Goal: Task Accomplishment & Management: Manage account settings

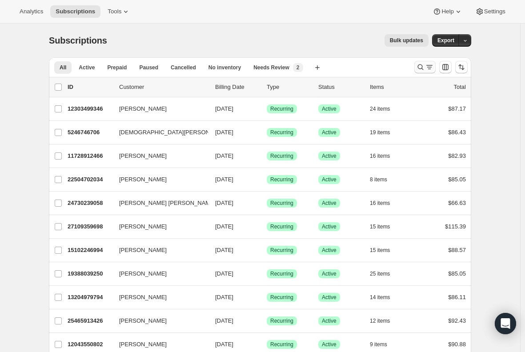
click at [431, 65] on icon "Search and filter results" at bounding box center [429, 67] width 9 height 9
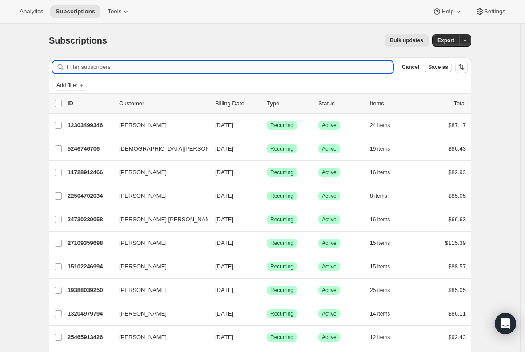
click at [128, 67] on input "Filter subscribers" at bounding box center [230, 67] width 326 height 12
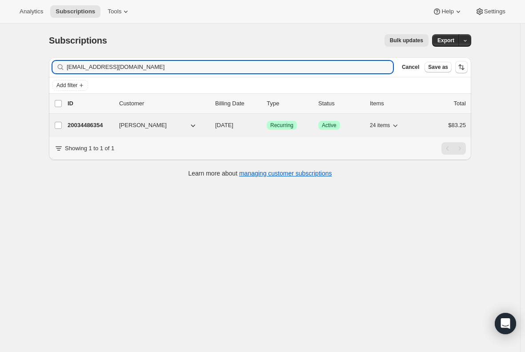
type input "[EMAIL_ADDRESS][DOMAIN_NAME]"
click at [91, 124] on p "20034486354" at bounding box center [90, 125] width 44 height 9
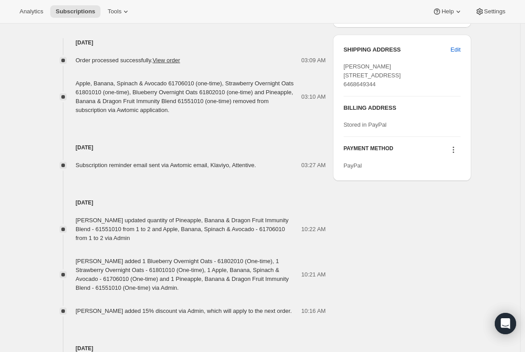
scroll to position [400, 0]
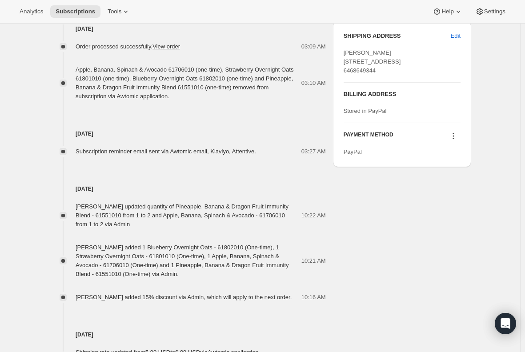
drag, startPoint x: 196, startPoint y: 277, endPoint x: 68, endPoint y: 249, distance: 130.5
click at [68, 249] on div "[PERSON_NAME] added 1 Blueberry Overnight Oats - 61802010 (One-time), 1 Strawbe…" at bounding box center [187, 261] width 277 height 36
copy div "[PERSON_NAME] added 1 Blueberry Overnight Oats - 61802010 (One-time), 1 Strawbe…"
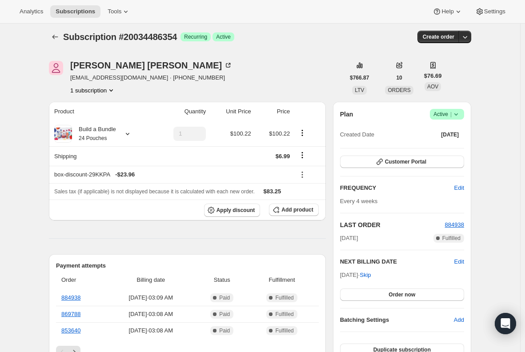
scroll to position [0, 0]
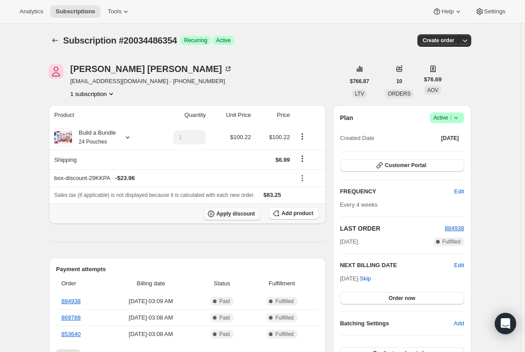
click at [236, 217] on button "Apply discount" at bounding box center [232, 213] width 56 height 13
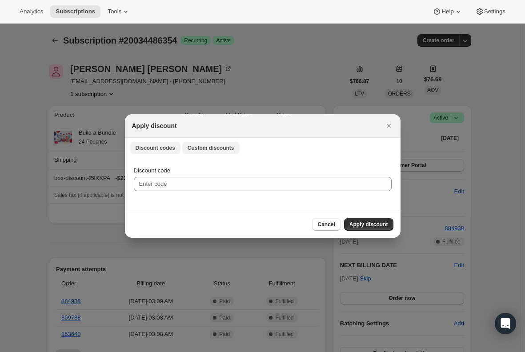
click at [207, 145] on span "Custom discounts" at bounding box center [210, 147] width 47 height 7
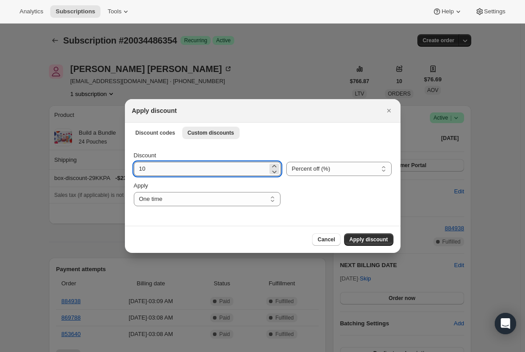
click at [176, 172] on input "10" at bounding box center [201, 169] width 134 height 14
type input "15"
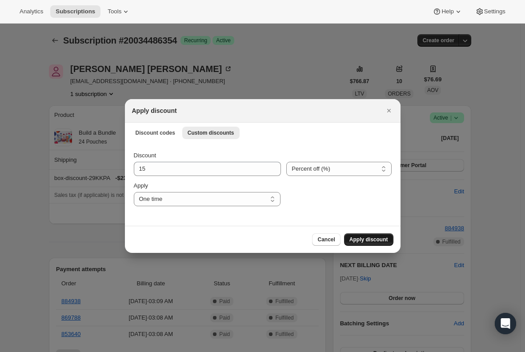
click at [369, 239] on span "Apply discount" at bounding box center [368, 239] width 39 height 7
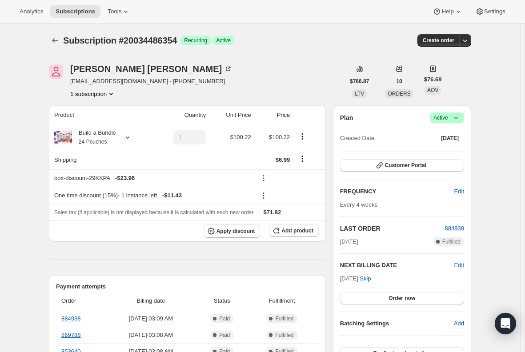
drag, startPoint x: 279, startPoint y: 258, endPoint x: 284, endPoint y: 243, distance: 15.3
click at [279, 259] on hr at bounding box center [187, 259] width 277 height 0
click at [286, 237] on th "Apply discount Add product" at bounding box center [187, 230] width 277 height 21
click at [291, 231] on span "Add product" at bounding box center [297, 230] width 32 height 7
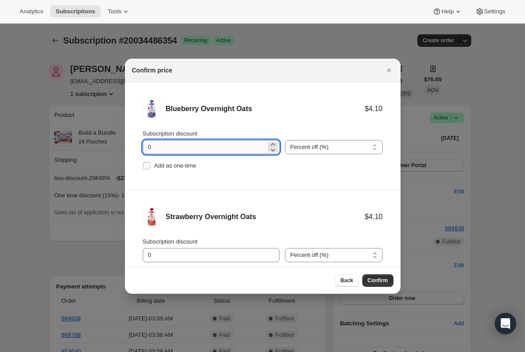
click at [178, 144] on input "0" at bounding box center [204, 147] width 123 height 14
type input "100"
click at [145, 164] on input "Add as one-time" at bounding box center [146, 165] width 7 height 7
checkbox input "true"
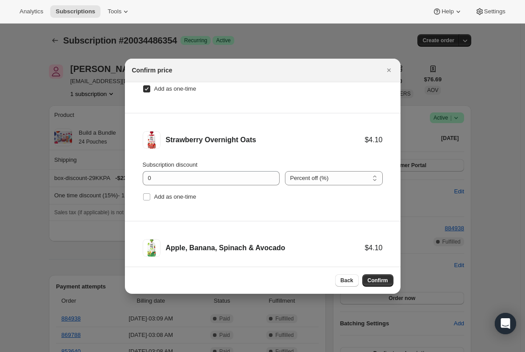
scroll to position [89, 0]
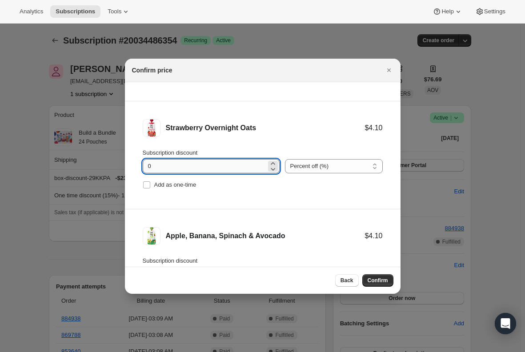
click at [157, 167] on input "0" at bounding box center [204, 166] width 123 height 14
type input "100"
click at [145, 183] on input "Add as one-time" at bounding box center [146, 184] width 7 height 7
checkbox input "true"
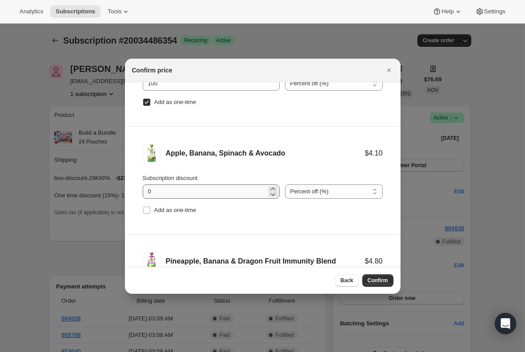
scroll to position [178, 0]
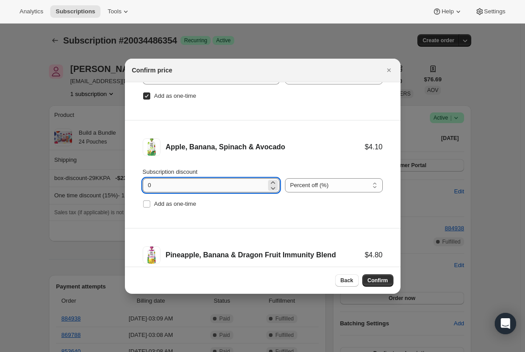
click at [165, 186] on input "0" at bounding box center [204, 185] width 123 height 14
type input "100"
click at [148, 200] on input "Add as one-time" at bounding box center [146, 203] width 7 height 7
checkbox input "true"
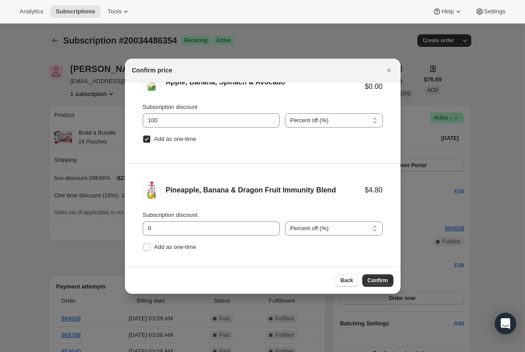
scroll to position [253, 0]
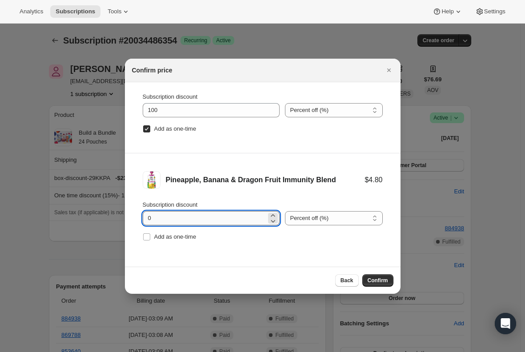
click at [173, 215] on input "0" at bounding box center [204, 218] width 123 height 14
type input "100"
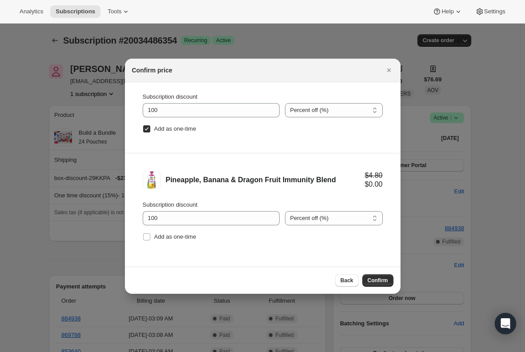
click at [141, 238] on li "Pineapple, Banana & Dragon Fruit Immunity Blend $4.80 $0.00 Subscription discou…" at bounding box center [262, 206] width 275 height 107
click at [143, 236] on input "Add as one-time" at bounding box center [146, 236] width 7 height 7
checkbox input "true"
drag, startPoint x: 377, startPoint y: 281, endPoint x: 380, endPoint y: 297, distance: 16.4
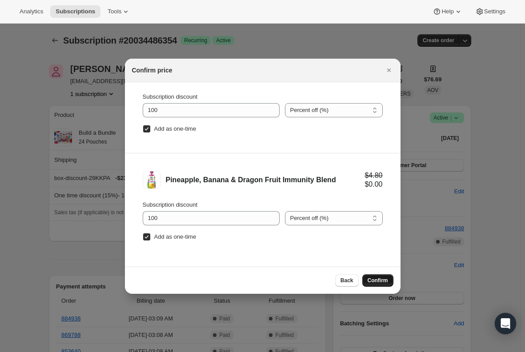
click at [375, 279] on span "Confirm" at bounding box center [377, 280] width 20 height 7
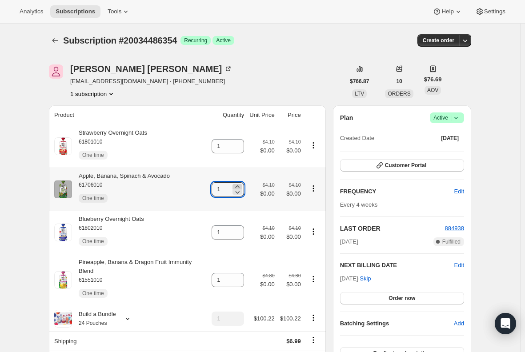
click at [239, 186] on icon at bounding box center [237, 186] width 4 height 2
type input "2"
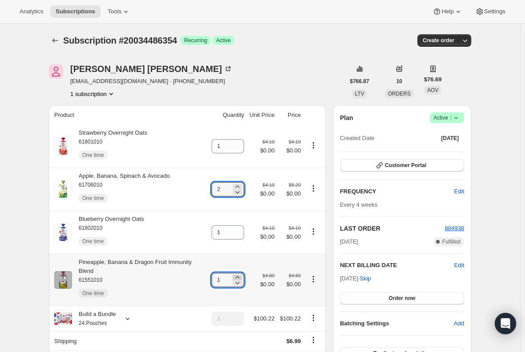
click at [241, 273] on icon at bounding box center [237, 277] width 9 height 9
type input "2"
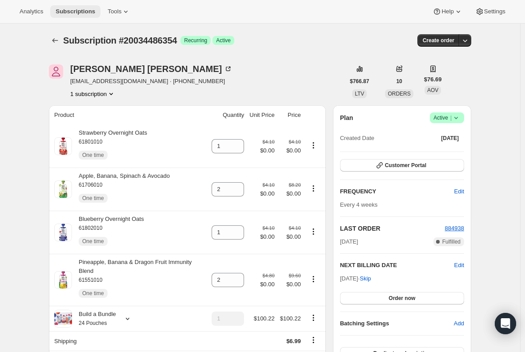
click at [80, 10] on span "Subscriptions" at bounding box center [76, 11] width 40 height 7
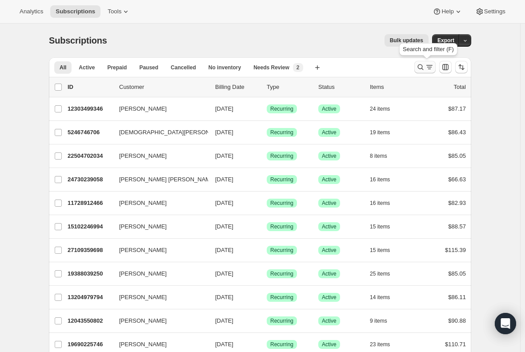
click at [434, 70] on icon "Search and filter results" at bounding box center [429, 67] width 9 height 9
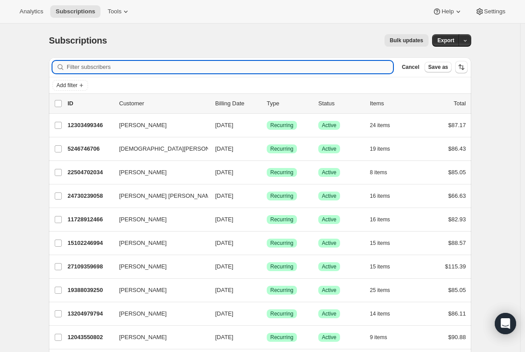
click at [201, 69] on input "Filter subscribers" at bounding box center [230, 67] width 326 height 12
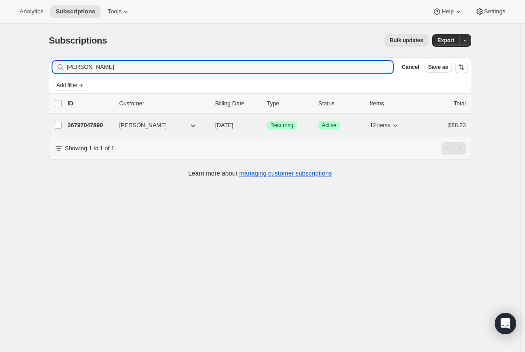
type input "[PERSON_NAME]"
click at [82, 125] on p "26797047890" at bounding box center [90, 125] width 44 height 9
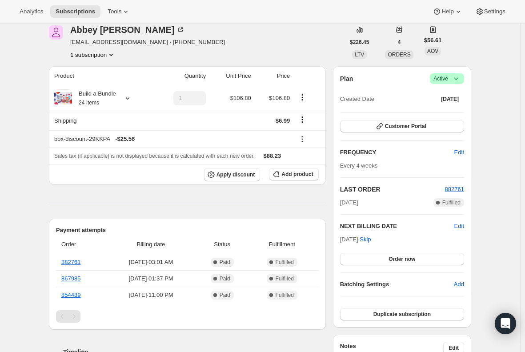
scroll to position [44, 0]
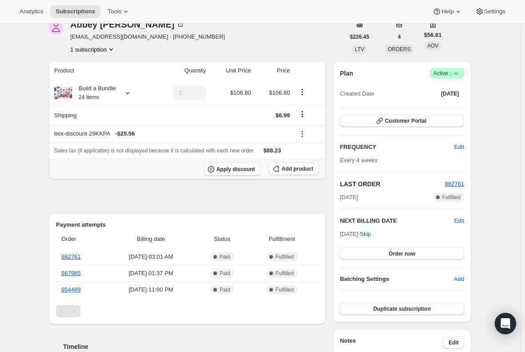
click at [223, 171] on span "Apply discount" at bounding box center [235, 169] width 39 height 7
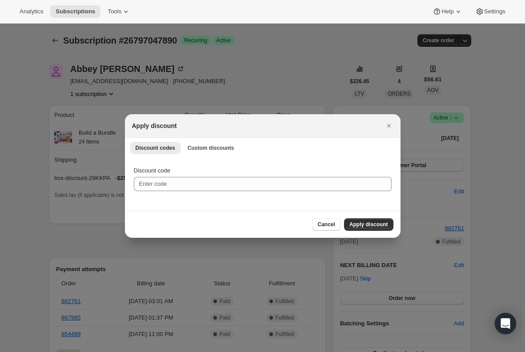
scroll to position [0, 0]
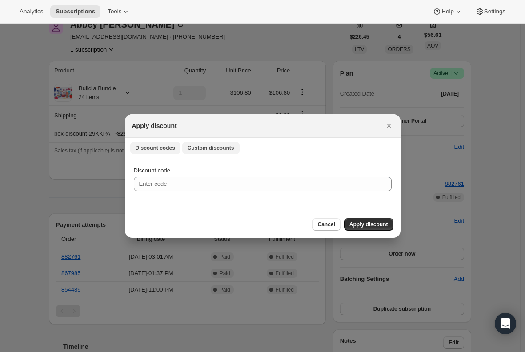
click at [196, 144] on span "Custom discounts" at bounding box center [210, 147] width 47 height 7
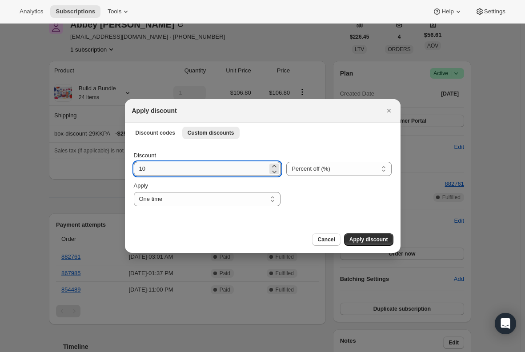
click at [175, 167] on input "10" at bounding box center [201, 169] width 134 height 14
type input "15"
click at [186, 238] on div "Cancel Apply discount" at bounding box center [262, 239] width 261 height 12
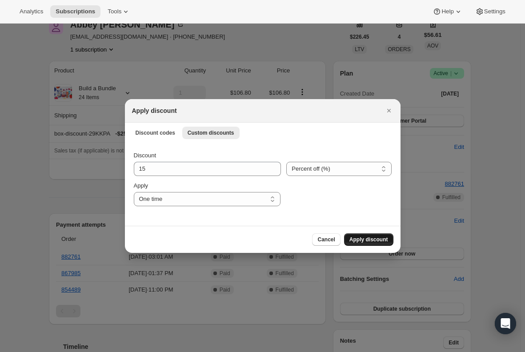
click at [366, 243] on span "Apply discount" at bounding box center [368, 239] width 39 height 7
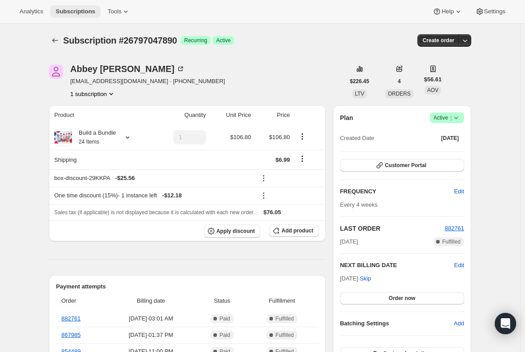
click at [70, 9] on span "Subscriptions" at bounding box center [76, 11] width 40 height 7
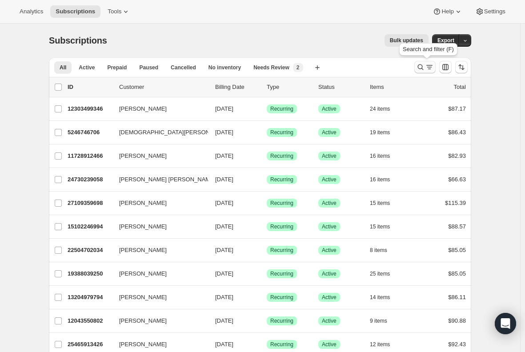
click at [428, 68] on icon "Search and filter results" at bounding box center [429, 67] width 9 height 9
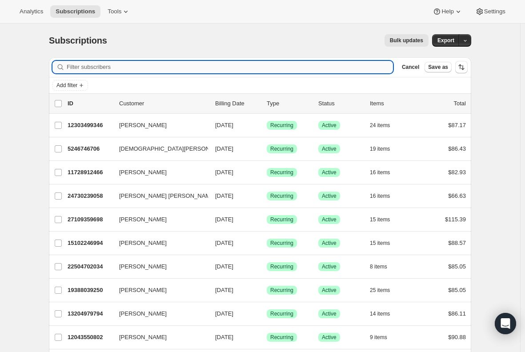
click at [225, 68] on input "Filter subscribers" at bounding box center [230, 67] width 326 height 12
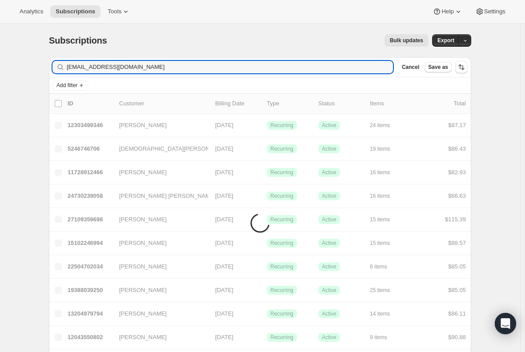
type input "[EMAIL_ADDRESS][DOMAIN_NAME]"
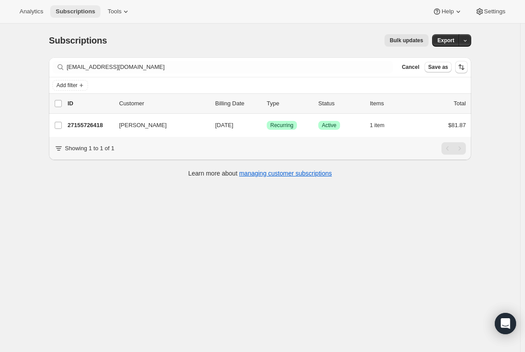
click at [70, 7] on button "Subscriptions" at bounding box center [75, 11] width 50 height 12
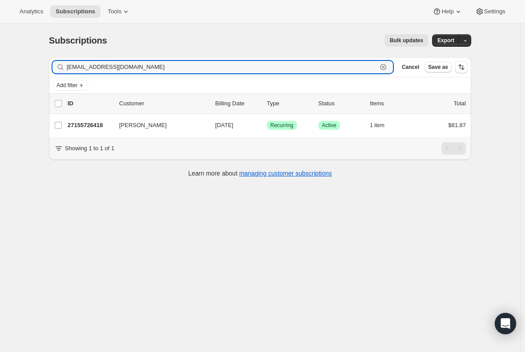
drag, startPoint x: 155, startPoint y: 64, endPoint x: 48, endPoint y: 65, distance: 107.0
click at [56, 65] on div "[EMAIL_ADDRESS][DOMAIN_NAME] Clear" at bounding box center [222, 67] width 340 height 12
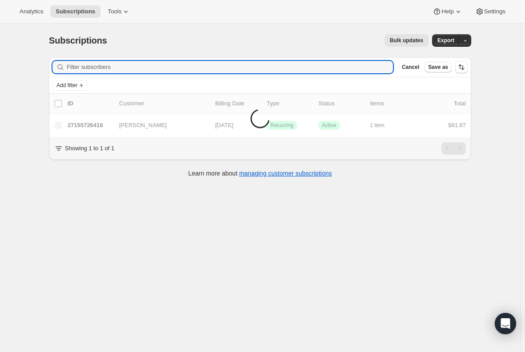
paste input "[PERSON_NAME]"
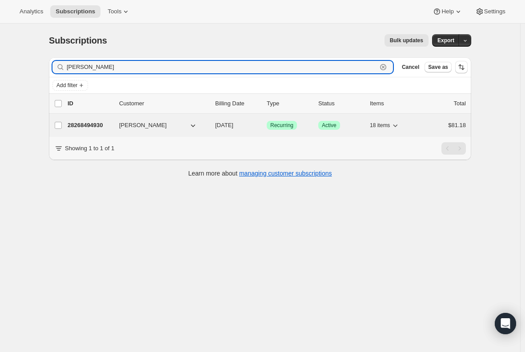
type input "[PERSON_NAME]"
click at [96, 127] on p "28268494930" at bounding box center [90, 125] width 44 height 9
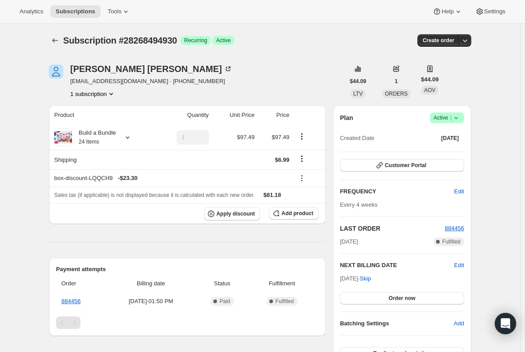
click at [458, 119] on icon at bounding box center [455, 117] width 9 height 9
click at [297, 49] on div "Subscription #28268494930. This page is ready Subscription #28268494930 Success…" at bounding box center [260, 41] width 422 height 34
click at [65, 12] on span "Subscriptions" at bounding box center [76, 11] width 40 height 7
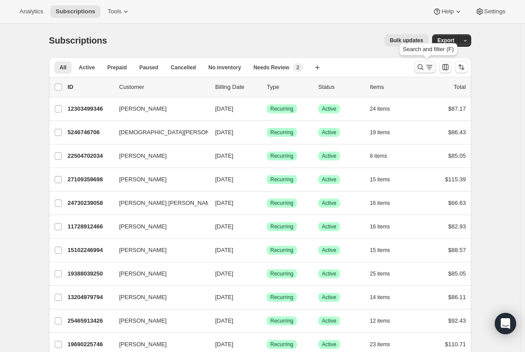
click at [428, 68] on icon "Search and filter results" at bounding box center [429, 67] width 9 height 9
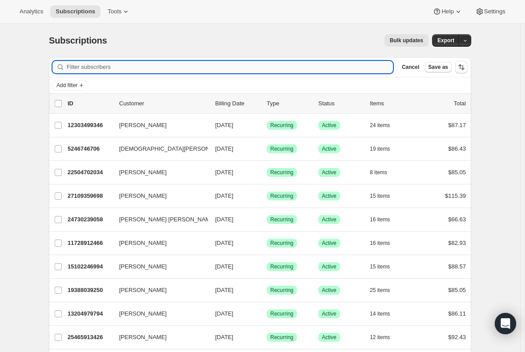
click at [139, 68] on input "Filter subscribers" at bounding box center [230, 67] width 326 height 12
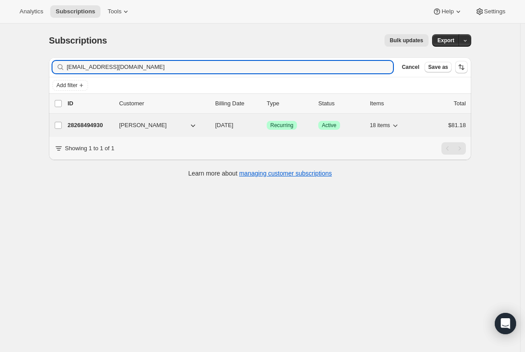
type input "[EMAIL_ADDRESS][DOMAIN_NAME]"
click at [94, 125] on p "28268494930" at bounding box center [90, 125] width 44 height 9
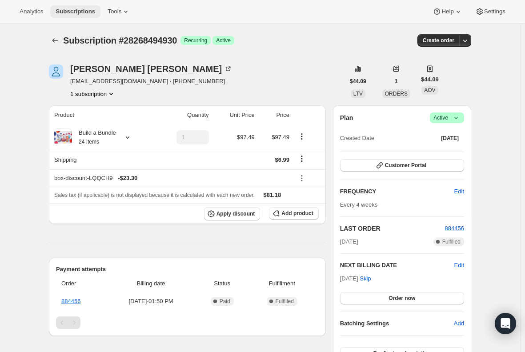
click at [64, 12] on span "Subscriptions" at bounding box center [76, 11] width 40 height 7
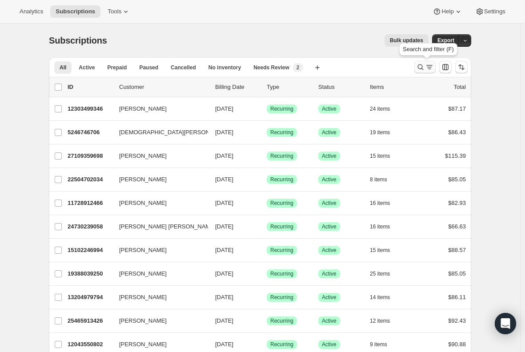
click at [425, 70] on icon "Search and filter results" at bounding box center [420, 67] width 9 height 9
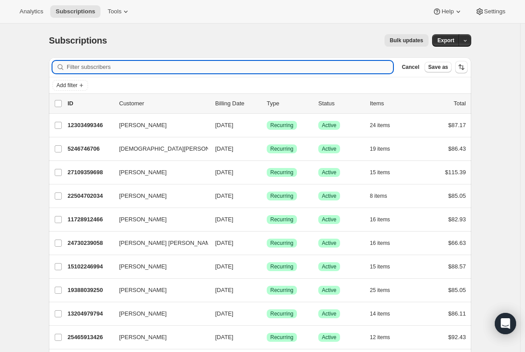
click at [131, 65] on input "Filter subscribers" at bounding box center [230, 67] width 326 height 12
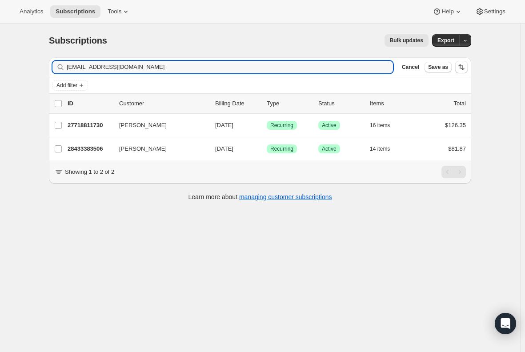
type input "mfsmierciak@gmail.com"
